Goal: Task Accomplishment & Management: Complete application form

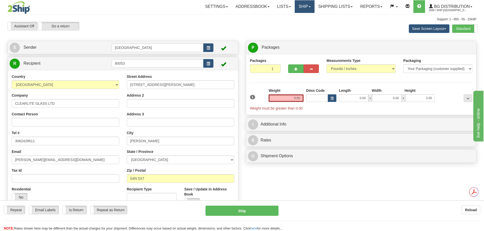
click at [304, 10] on link "Ship" at bounding box center [304, 6] width 20 height 13
click at [301, 18] on link "Ship Screen" at bounding box center [294, 17] width 40 height 7
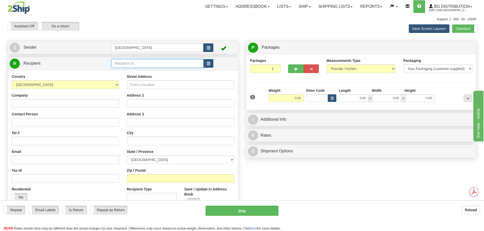
click at [138, 62] on input "text" at bounding box center [157, 63] width 92 height 9
click at [135, 72] on div "BG TOR" at bounding box center [156, 72] width 87 height 6
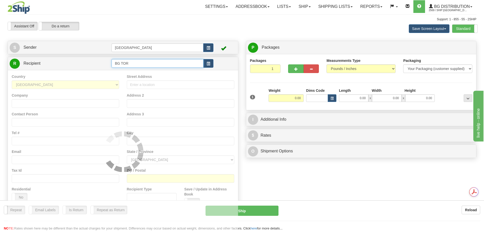
type input "BG TOR"
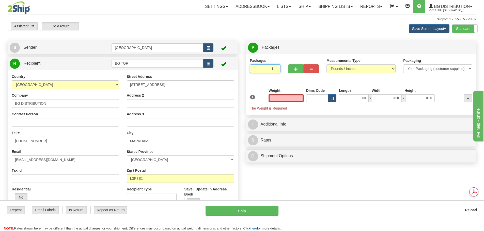
type input "2"
type input "0.00"
click at [276, 67] on input "2" at bounding box center [265, 68] width 31 height 9
type input "3"
click at [276, 67] on input "3" at bounding box center [265, 68] width 31 height 9
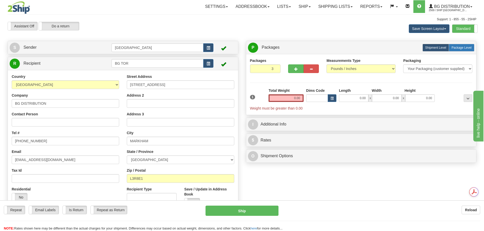
click at [455, 45] on label "Package Level Pack.." at bounding box center [461, 48] width 26 height 8
radio input "true"
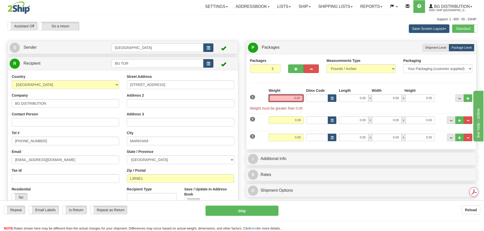
drag, startPoint x: 288, startPoint y: 95, endPoint x: 327, endPoint y: 93, distance: 38.4
click at [327, 93] on div "1 Weight 0.00 Dims Code 0.00" at bounding box center [361, 99] width 225 height 23
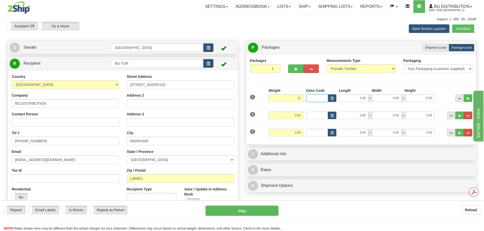
type input "21.00"
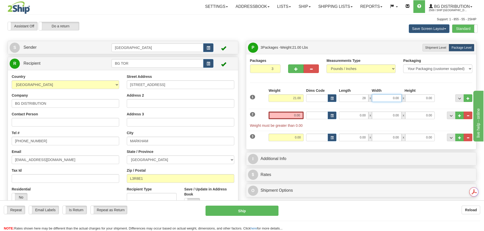
type input "28.00"
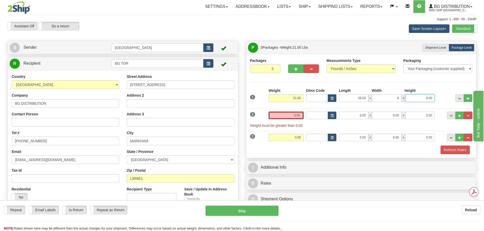
type input "8.00"
drag, startPoint x: 291, startPoint y: 117, endPoint x: 311, endPoint y: 115, distance: 20.1
click at [311, 115] on div "2 Weight 0.00 Dims Code Length Width Height" at bounding box center [361, 117] width 225 height 22
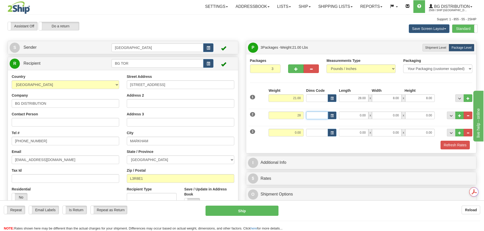
type input "28.00"
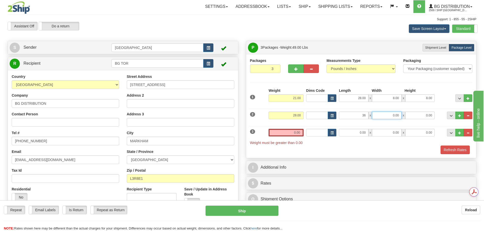
type input "36.00"
type input "11.00"
type input "10.00"
drag, startPoint x: 291, startPoint y: 133, endPoint x: 315, endPoint y: 133, distance: 23.9
click at [319, 133] on div "3 Weight 0.00 Dims Code Length Width Height" at bounding box center [361, 135] width 225 height 22
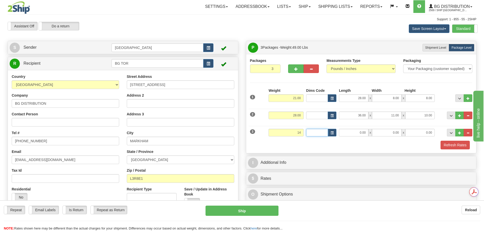
type input "14.00"
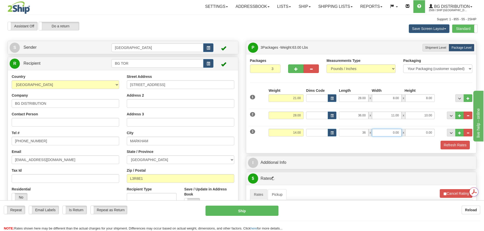
type input "36.00"
type input "11.00"
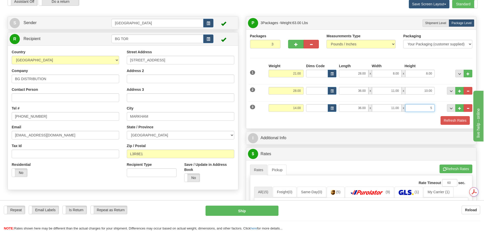
scroll to position [25, 0]
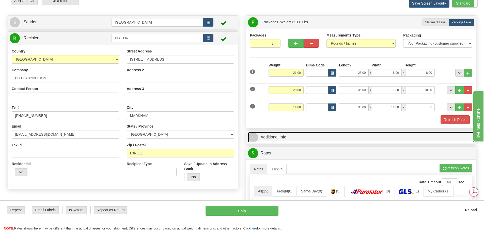
type input "5.00"
click at [323, 142] on link "I Additional Info" at bounding box center [361, 137] width 226 height 10
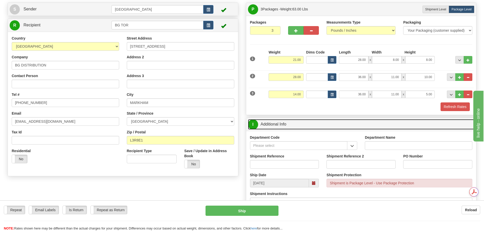
scroll to position [51, 0]
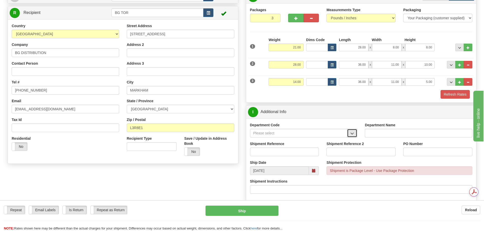
click at [351, 135] on span "button" at bounding box center [352, 133] width 4 height 3
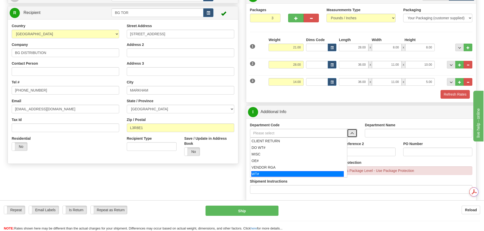
click at [265, 172] on div "WT#" at bounding box center [297, 174] width 92 height 6
type input "WT#"
type input "WAREHOUSE TRANSFERS"
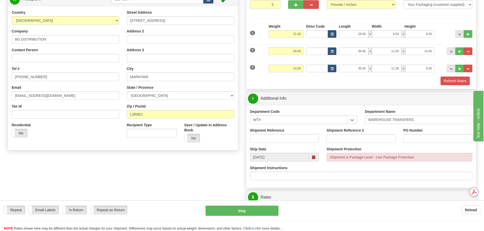
scroll to position [76, 0]
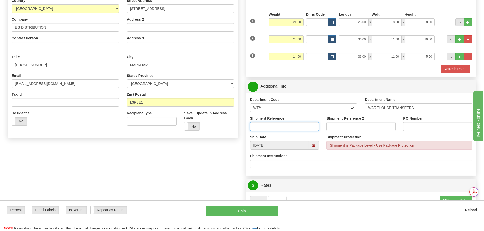
click at [277, 129] on input "Shipment Reference" at bounding box center [284, 126] width 69 height 9
type input "167753-00; 167839-00;167873-00"
click at [425, 126] on input "167885-00;167891-00" at bounding box center [437, 126] width 69 height 9
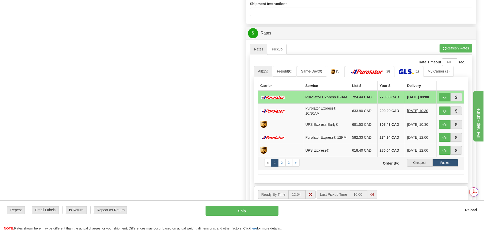
scroll to position [0, 0]
type input "167885-00; 167891-00"
click at [417, 167] on label "Cheapest" at bounding box center [420, 163] width 26 height 8
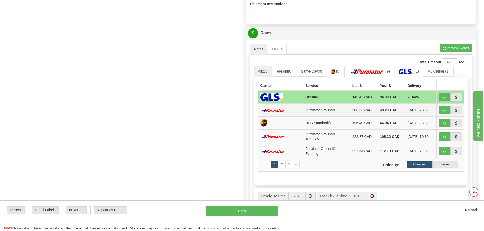
click at [386, 112] on td "43.23 CAD" at bounding box center [390, 110] width 27 height 13
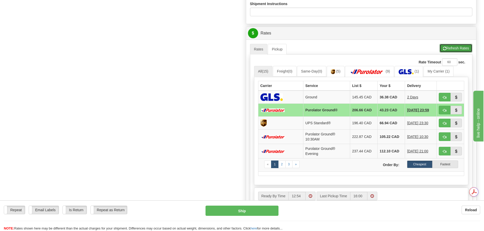
click at [447, 50] on button "Refresh Rates" at bounding box center [455, 48] width 33 height 9
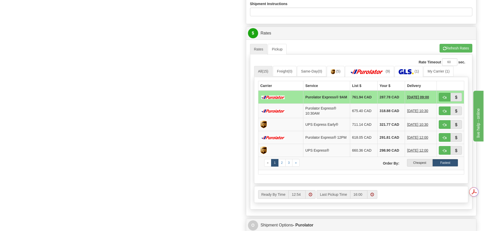
click at [427, 167] on label "Cheapest" at bounding box center [420, 163] width 26 height 8
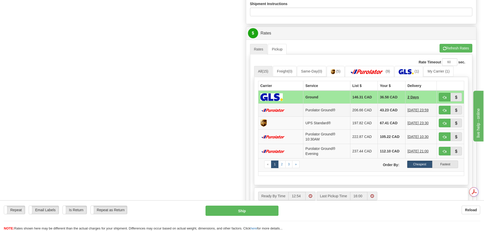
click at [350, 111] on td "206.66 CAD" at bounding box center [363, 110] width 27 height 13
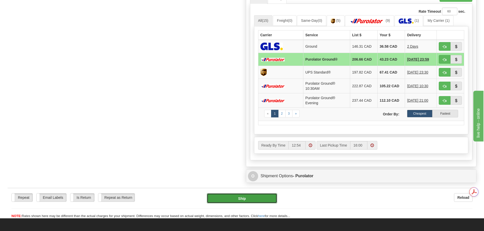
click at [243, 195] on button "Ship" at bounding box center [242, 198] width 70 height 10
type input "260"
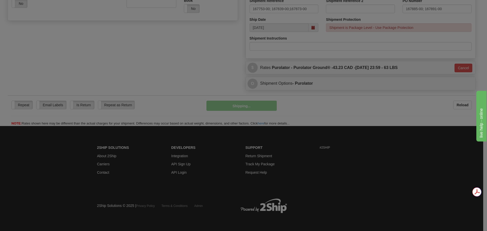
scroll to position [194, 0]
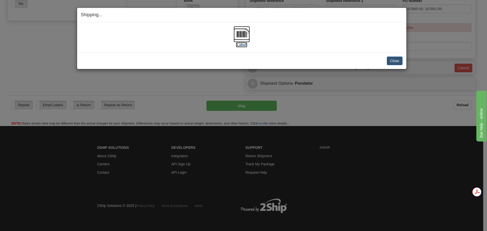
click at [236, 36] on img at bounding box center [242, 34] width 16 height 16
click at [393, 59] on button "Close" at bounding box center [395, 61] width 16 height 9
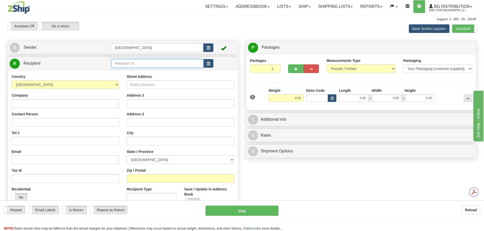
click at [137, 64] on input "text" at bounding box center [157, 63] width 92 height 9
click at [131, 70] on div "80004" at bounding box center [156, 72] width 87 height 6
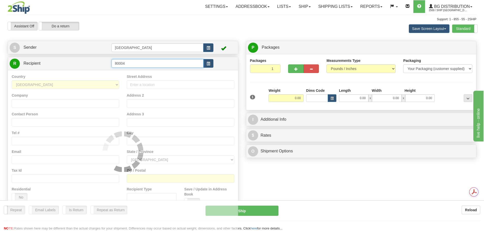
type input "80004"
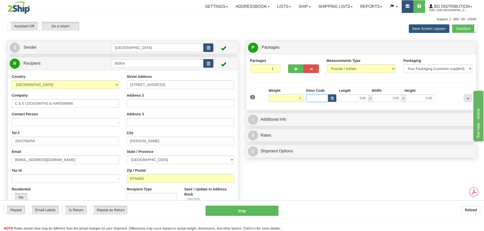
type input "2.00"
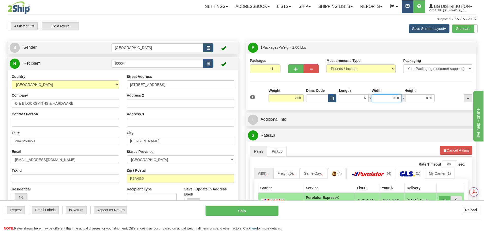
type input "6.00"
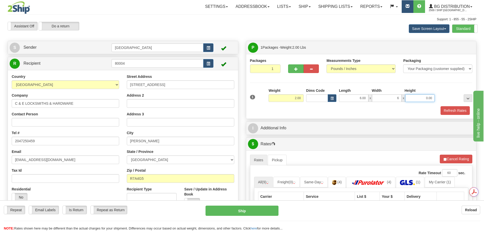
type input "6.00"
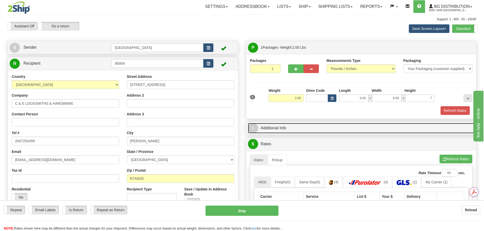
type input "7.00"
click at [364, 129] on link "I Additional Info" at bounding box center [361, 128] width 226 height 10
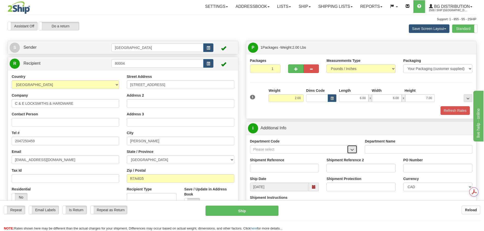
click at [348, 150] on button "button" at bounding box center [352, 149] width 10 height 9
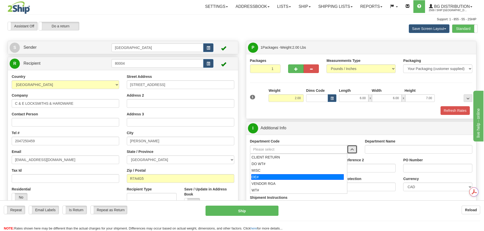
click at [312, 177] on div "OE#" at bounding box center [297, 177] width 92 height 6
type input "OE#"
type input "ORDERS"
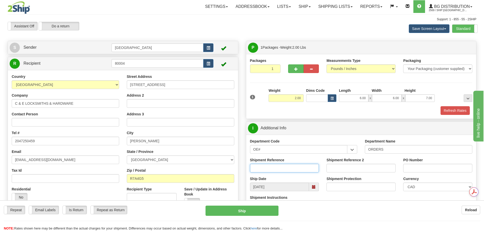
click at [286, 171] on input "Shipment Reference" at bounding box center [284, 168] width 69 height 9
type input "90041142-00"
type input "ja"
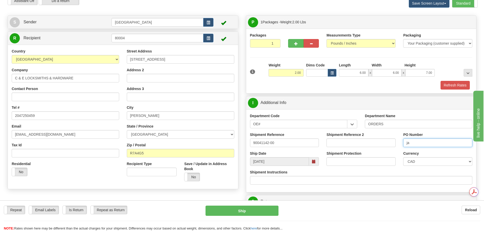
drag, startPoint x: 421, startPoint y: 142, endPoint x: 386, endPoint y: 139, distance: 35.5
click at [386, 139] on div "Shipment Reference 90041142-00 Shipment Reference 2 PO Number ja" at bounding box center [361, 141] width 230 height 19
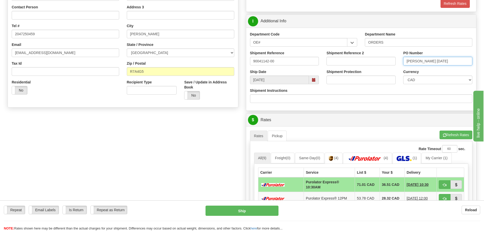
scroll to position [178, 0]
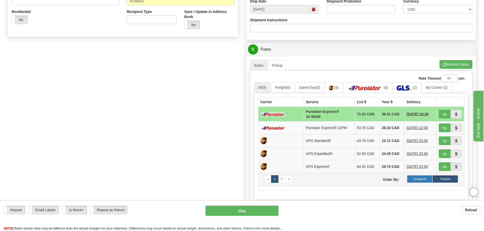
type input "Jason oct 6"
click at [416, 180] on label "Cheapest" at bounding box center [420, 179] width 26 height 8
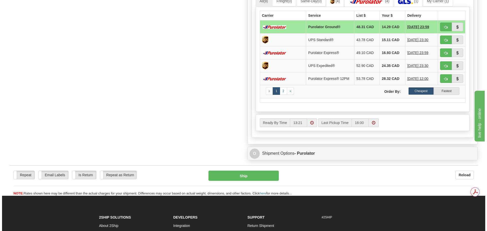
scroll to position [279, 0]
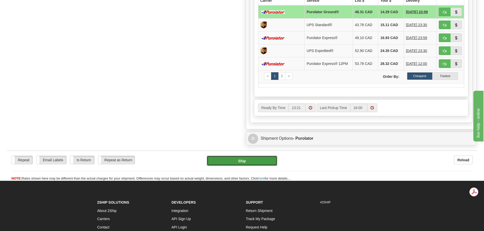
click at [248, 162] on button "Ship" at bounding box center [242, 161] width 70 height 10
type input "260"
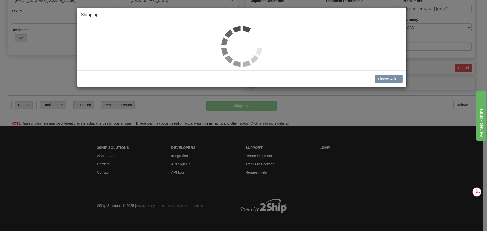
scroll to position [160, 0]
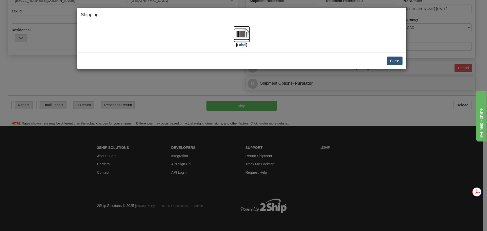
click at [236, 39] on img at bounding box center [242, 34] width 16 height 16
click at [390, 61] on button "Close" at bounding box center [395, 61] width 16 height 9
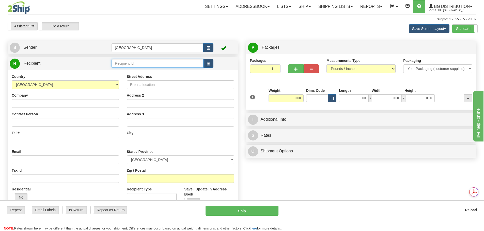
click at [120, 62] on input "text" at bounding box center [157, 63] width 92 height 9
drag, startPoint x: 64, startPoint y: 99, endPoint x: 64, endPoint y: 102, distance: 3.3
click at [64, 102] on div "Company" at bounding box center [65, 100] width 107 height 15
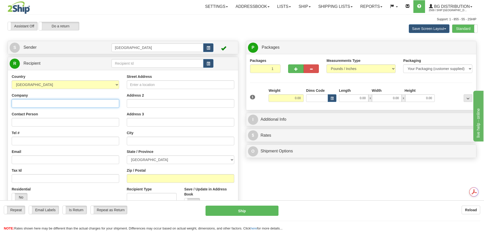
click at [64, 102] on input "Company" at bounding box center [65, 103] width 107 height 9
type input "DDL DOORS & HARDWARE LTD"
click at [139, 83] on input "Street Address" at bounding box center [180, 84] width 107 height 9
type input "1645 DILWORTH DRIVE"
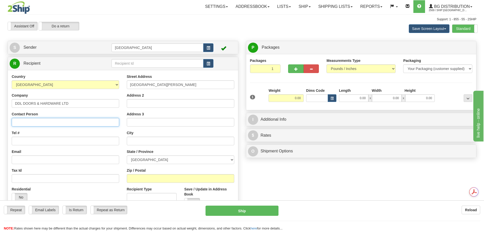
type input "DDL DOORS & HARDWARE LTD"
type input "AP@doortechltd.ca"
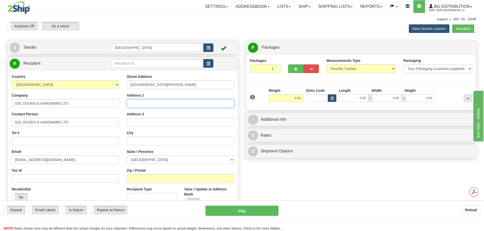
type input "UNIT 106/105"
type input "KELOWNA"
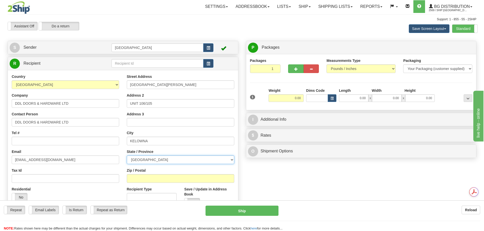
select select "BC"
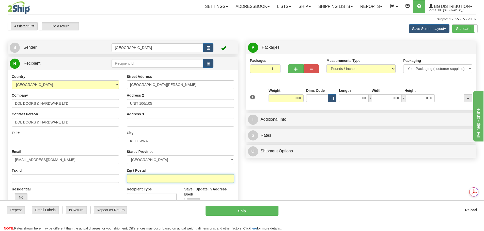
type input "V1Y 8M4"
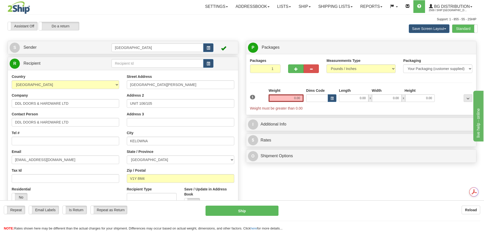
click at [243, 136] on div "P Packages 1 Packages - Weight: 0.00 Lbs Shipment Level Shipm. Package Level Pa…" at bounding box center [361, 103] width 238 height 125
drag, startPoint x: 75, startPoint y: 124, endPoint x: 0, endPoint y: 121, distance: 75.4
click at [0, 121] on div "Toggle navigation Settings Shipping Preferences Fields Preferences New" at bounding box center [242, 131] width 484 height 262
click at [44, 146] on div "Country AFGHANISTAN ALAND ISLANDS ALBANIA ALGERIA AMERICAN SAMOA ANDORRA ANGOLA…" at bounding box center [65, 139] width 115 height 131
click at [45, 141] on input "Tel #" at bounding box center [65, 141] width 107 height 9
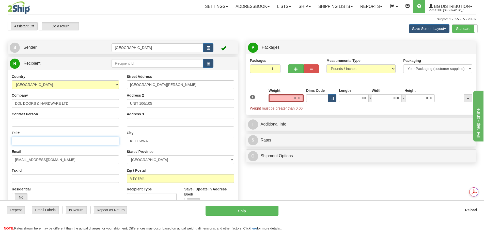
paste input "(204)633-7133"
type input "(204)633-7133"
drag, startPoint x: 294, startPoint y: 101, endPoint x: 311, endPoint y: 99, distance: 16.9
click at [311, 99] on div "1 Weight 0.00 Dims Code 0.00" at bounding box center [361, 99] width 225 height 23
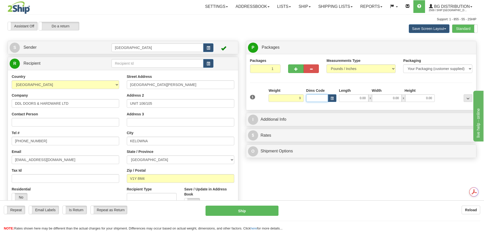
type input "9.00"
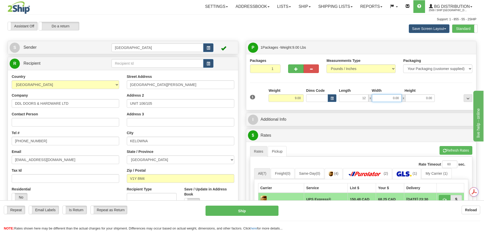
type input "12.00"
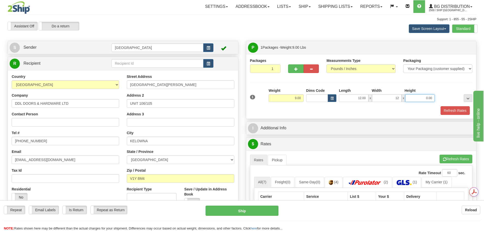
type input "12.00"
drag, startPoint x: 448, startPoint y: 112, endPoint x: 433, endPoint y: 113, distance: 14.7
click at [448, 112] on button "Refresh Rates" at bounding box center [454, 110] width 29 height 9
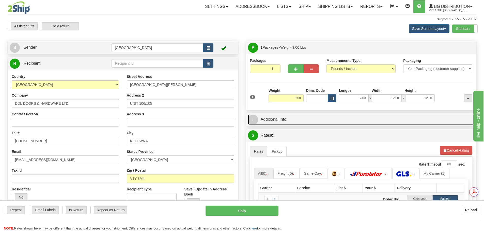
click at [302, 122] on link "I Additional Info" at bounding box center [361, 119] width 226 height 10
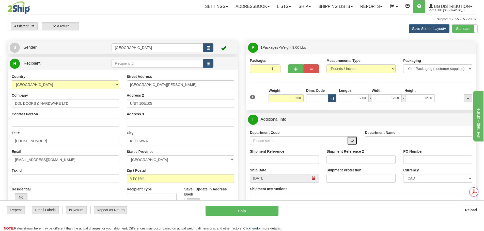
click at [353, 141] on span "button" at bounding box center [352, 141] width 4 height 3
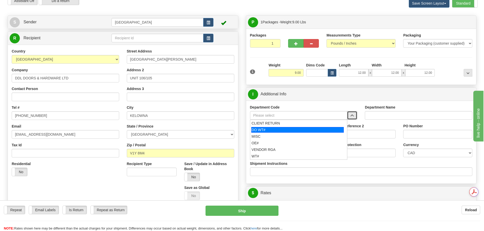
click at [272, 130] on div "DO WT#" at bounding box center [297, 130] width 92 height 6
type input "DO WT#"
type input "DIRECT ORDERS"
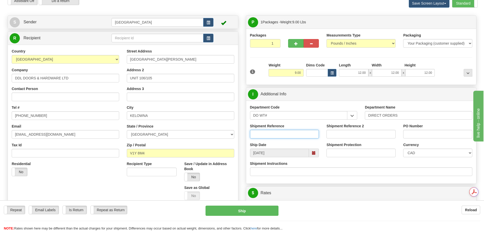
click at [266, 132] on input "Shipment Reference" at bounding box center [284, 134] width 69 height 9
type input "167901"
paste input "K37635"
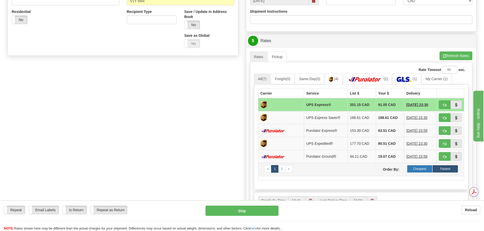
type input "K37635"
click at [421, 168] on label "Cheapest" at bounding box center [420, 169] width 26 height 8
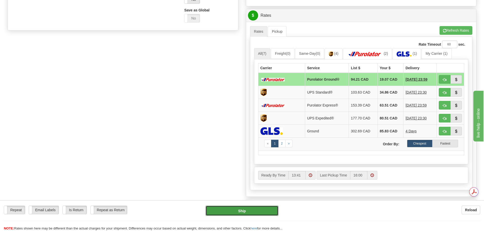
click at [249, 210] on button "Ship" at bounding box center [241, 211] width 73 height 10
type input "260"
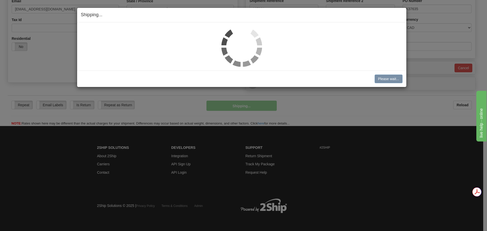
scroll to position [151, 0]
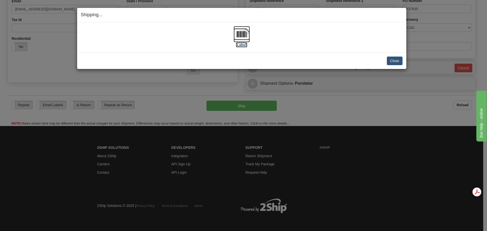
click at [248, 34] on img at bounding box center [242, 34] width 16 height 16
click at [402, 61] on button "Close" at bounding box center [395, 61] width 16 height 9
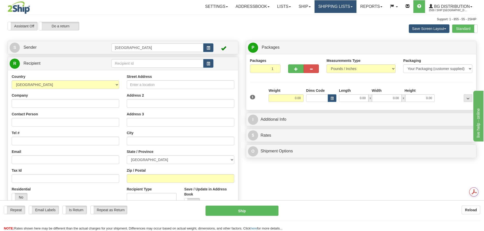
click at [336, 7] on link "Shipping lists" at bounding box center [335, 6] width 42 height 13
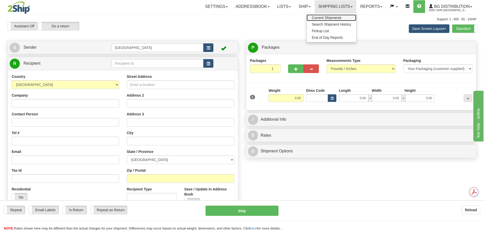
click at [326, 18] on span "Current Shipments" at bounding box center [326, 18] width 30 height 4
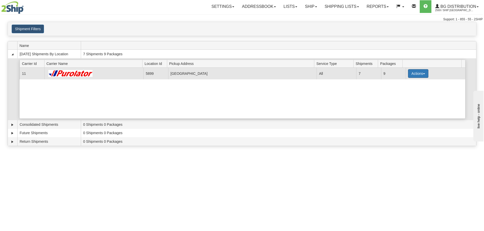
click at [411, 74] on button "Actions" at bounding box center [418, 73] width 20 height 9
click at [395, 81] on span "Details" at bounding box center [399, 83] width 14 height 4
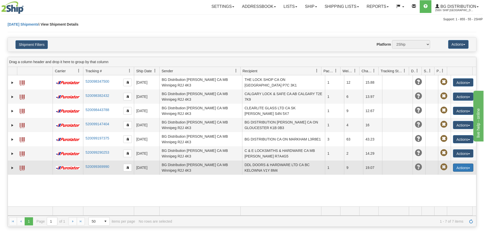
click at [462, 167] on button "Actions" at bounding box center [463, 168] width 20 height 8
click at [432, 177] on link "Edit" at bounding box center [446, 177] width 53 height 7
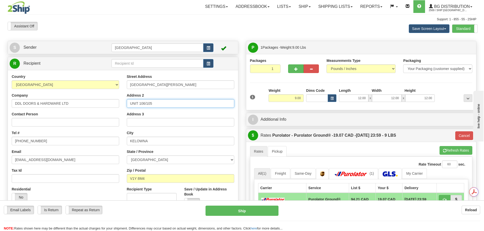
drag, startPoint x: 146, startPoint y: 103, endPoint x: 167, endPoint y: 103, distance: 20.3
click at [146, 103] on input "UNIT 106/105" at bounding box center [180, 103] width 107 height 9
click at [146, 104] on input "UNIT 106 105" at bounding box center [180, 103] width 107 height 9
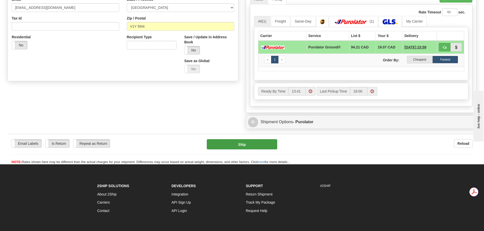
type input "UNIT 106 or 105"
click at [256, 144] on button "Ship" at bounding box center [242, 144] width 70 height 10
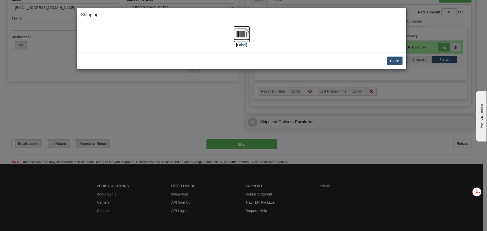
click at [244, 37] on img at bounding box center [242, 34] width 16 height 16
click at [395, 60] on button "Close" at bounding box center [395, 61] width 16 height 9
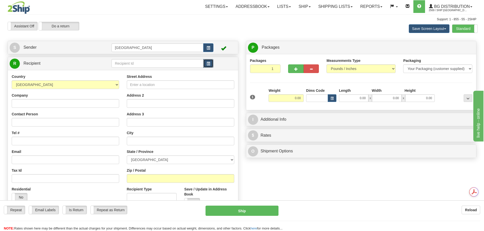
click at [207, 64] on span "button" at bounding box center [208, 63] width 4 height 3
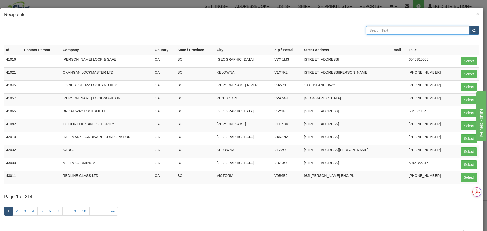
click at [384, 31] on input "text" at bounding box center [417, 30] width 103 height 9
type input "kruse"
click at [469, 26] on button "submit" at bounding box center [474, 30] width 10 height 9
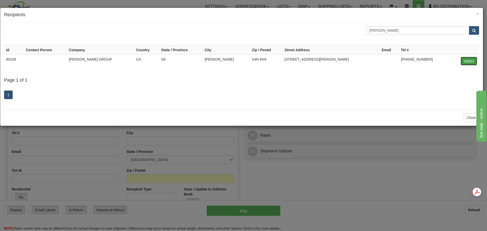
click at [466, 59] on button "Select" at bounding box center [469, 61] width 17 height 9
type input "80108"
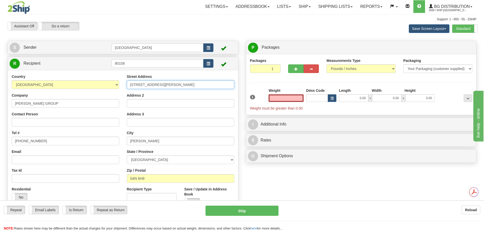
type input "0.00"
click at [179, 84] on input "2201 E. REDBEAR AVE" at bounding box center [180, 84] width 107 height 9
drag, startPoint x: 179, startPoint y: 84, endPoint x: 127, endPoint y: 84, distance: 51.8
click at [127, 84] on input "2201 E. REDBEAR AVE" at bounding box center [180, 84] width 107 height 9
paste input "1265 3 Ave South"
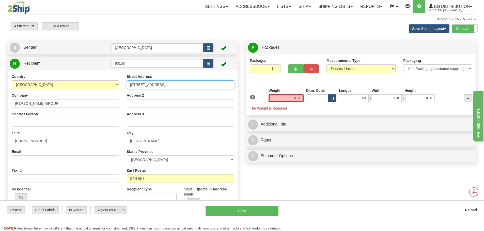
type input "1265 3 Ave South"
click at [46, 122] on input "Contact Person" at bounding box center [65, 122] width 107 height 9
paste input "ATTN: Ivan"
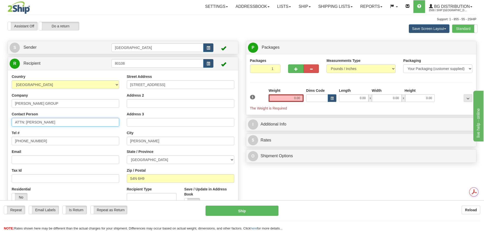
drag, startPoint x: 41, startPoint y: 124, endPoint x: 24, endPoint y: 122, distance: 16.5
click at [24, 122] on input "ATTN: Ivan" at bounding box center [65, 122] width 107 height 9
type input "ATTN: Ivan"
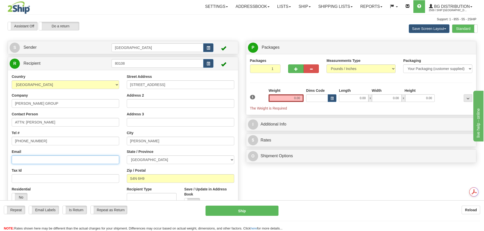
click at [42, 160] on input "Email" at bounding box center [65, 160] width 107 height 9
drag, startPoint x: 176, startPoint y: 145, endPoint x: 114, endPoint y: 142, distance: 62.3
click at [114, 142] on div "Country AFGHANISTAN ALAND ISLANDS ALBANIA ALGERIA AMERICAN SAMOA ANDORRA ANGOLA…" at bounding box center [123, 142] width 230 height 137
paste input "Lethbridge"
type input "Lethbridge"
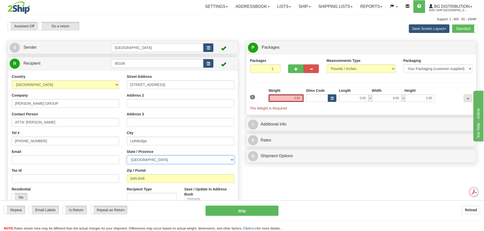
click at [166, 158] on select "ALBERTA BRITISH COLUMBIA MANITOBA NEW BRUNSWICK NEWFOUNDLAND NOVA SCOTIA NUNAVU…" at bounding box center [180, 160] width 107 height 9
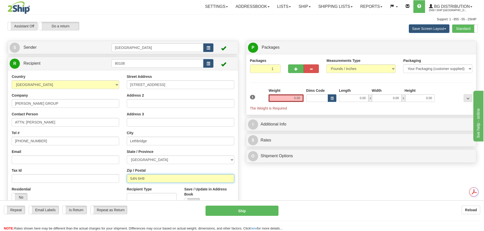
click at [152, 182] on input "S4N 6H9" at bounding box center [180, 178] width 107 height 9
drag, startPoint x: 149, startPoint y: 177, endPoint x: 128, endPoint y: 176, distance: 20.3
click at [128, 176] on input "S4N 6H9" at bounding box center [180, 178] width 107 height 9
paste input "T1J-0K2"
type input "T1J-0K2"
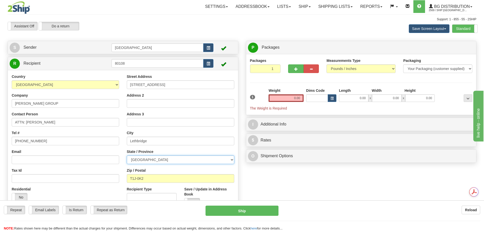
click at [175, 161] on select "ALBERTA BRITISH COLUMBIA MANITOBA NEW BRUNSWICK NEWFOUNDLAND NOVA SCOTIA NUNAVU…" at bounding box center [180, 160] width 107 height 9
select select "AB"
click at [127, 156] on select "ALBERTA BRITISH COLUMBIA MANITOBA NEW BRUNSWICK NEWFOUNDLAND NOVA SCOTIA NUNAVU…" at bounding box center [180, 160] width 107 height 9
click at [241, 81] on div "Create a label for the return Create Pickup Without Label S Sender Winnipeg" at bounding box center [123, 129] width 238 height 176
drag, startPoint x: 288, startPoint y: 100, endPoint x: 316, endPoint y: 105, distance: 28.3
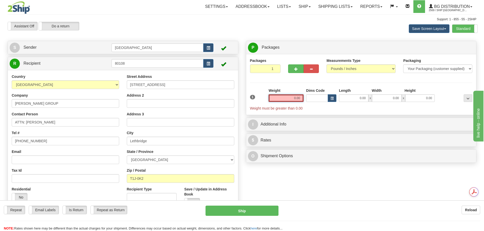
click at [316, 105] on div "1 Weight 0.00 Dims Code 0.00" at bounding box center [361, 99] width 225 height 23
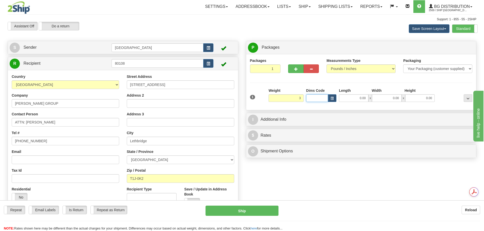
type input "3.00"
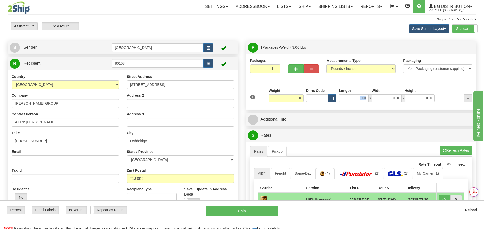
drag, startPoint x: 356, startPoint y: 102, endPoint x: 369, endPoint y: 99, distance: 13.0
click at [369, 99] on div "1 Weight 3.00 Dims Code 0.00" at bounding box center [361, 97] width 225 height 18
type input "7.00"
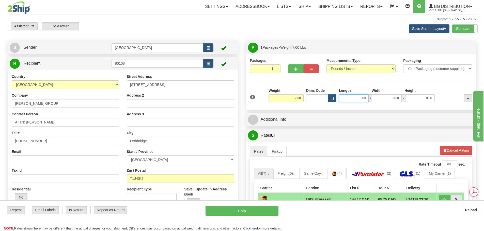
drag, startPoint x: 354, startPoint y: 100, endPoint x: 379, endPoint y: 99, distance: 24.4
click at [380, 99] on div "0.00 x 0.00 x 0.00" at bounding box center [387, 98] width 96 height 8
type input "12.00"
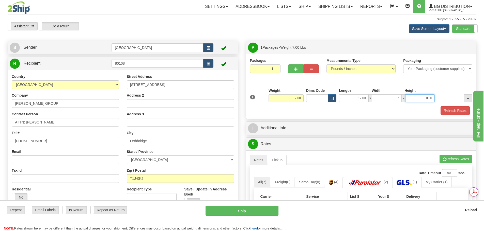
type input "7.00"
click at [451, 112] on button "Refresh Rates" at bounding box center [454, 110] width 29 height 9
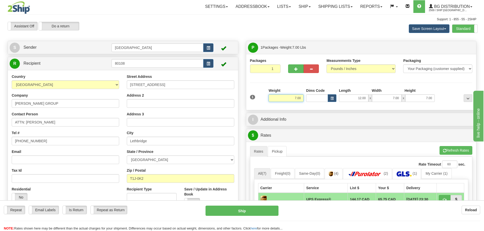
drag, startPoint x: 290, startPoint y: 99, endPoint x: 307, endPoint y: 99, distance: 16.8
click at [307, 99] on div "1 Weight 7.00 Dims Code x x" at bounding box center [361, 97] width 225 height 18
type input "3.00"
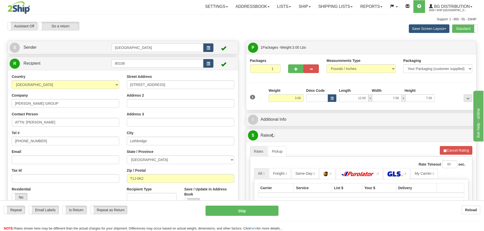
click at [331, 80] on div "Packages 1 1 Measurements Type" at bounding box center [361, 82] width 222 height 48
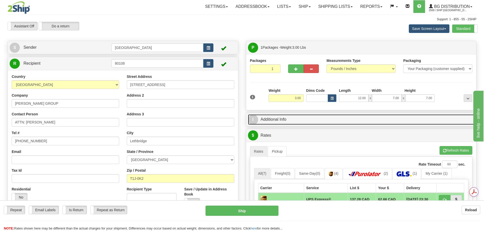
click at [346, 122] on link "I Additional Info" at bounding box center [361, 119] width 226 height 10
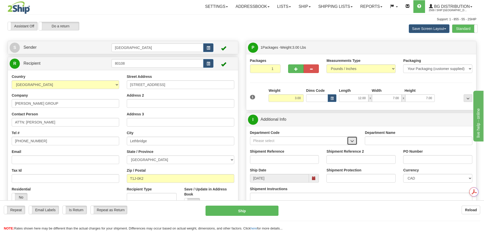
click at [351, 144] on button "button" at bounding box center [352, 141] width 10 height 9
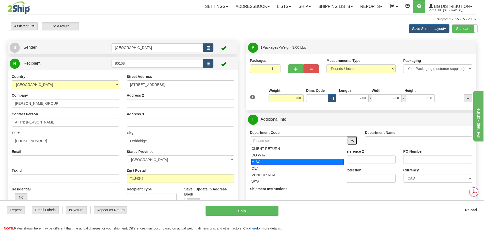
click at [320, 164] on div "MISC" at bounding box center [297, 162] width 92 height 6
type input "MISC"
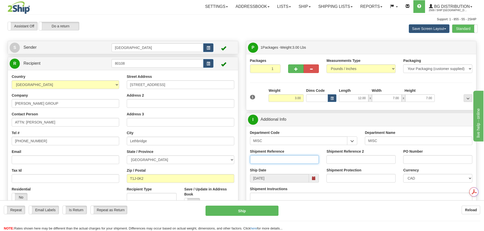
click at [293, 162] on input "Shipment Reference" at bounding box center [284, 159] width 69 height 9
drag, startPoint x: 287, startPoint y: 162, endPoint x: 240, endPoint y: 164, distance: 46.5
click at [240, 41] on div "Create a label for the return Create Pickup Without Label S Sender" at bounding box center [242, 41] width 476 height 0
type input "replacement"
click at [412, 162] on input "PO Number" at bounding box center [437, 159] width 69 height 9
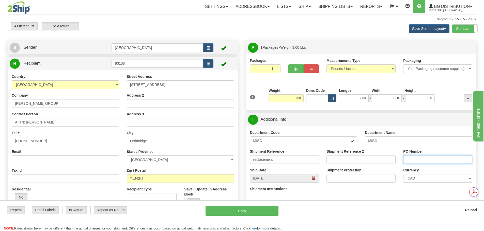
paste input "replacement"
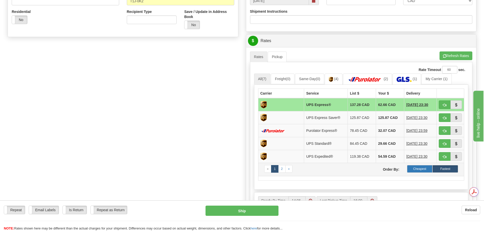
type input "replacement"
click at [419, 172] on label "Cheapest" at bounding box center [420, 169] width 26 height 8
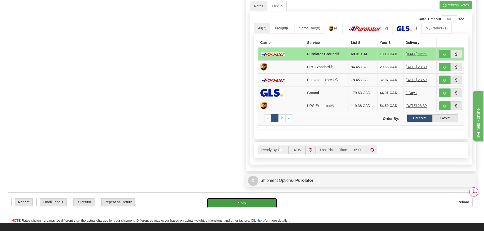
click at [240, 206] on button "Ship" at bounding box center [242, 203] width 70 height 10
type input "260"
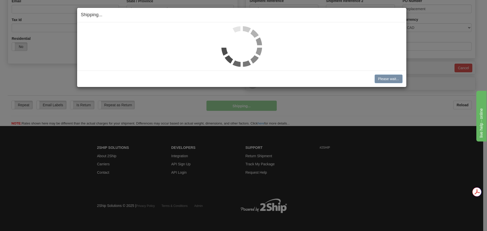
scroll to position [151, 0]
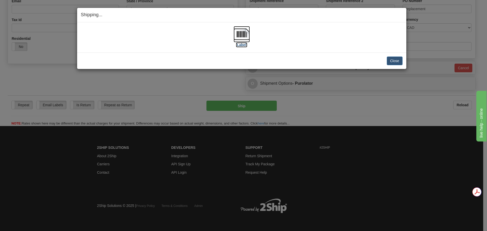
click at [237, 36] on img at bounding box center [242, 34] width 16 height 16
